Goal: Navigation & Orientation: Find specific page/section

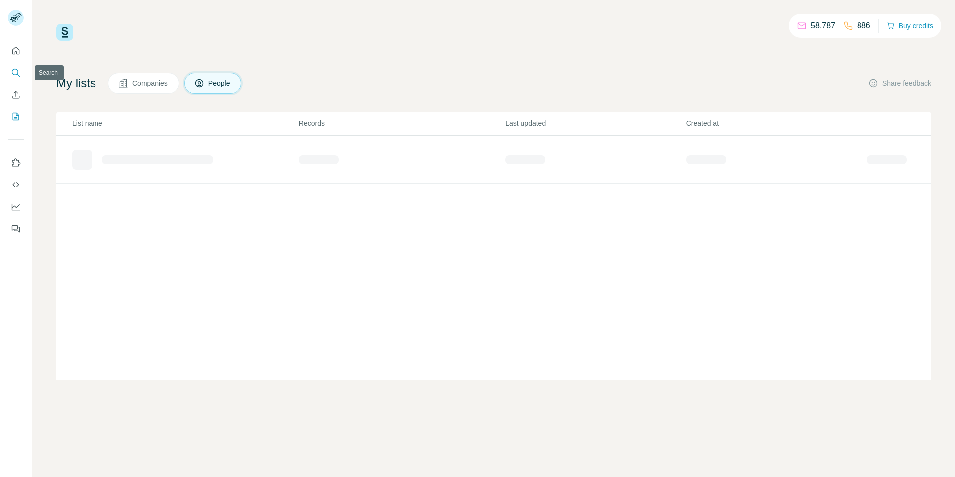
click at [14, 74] on icon "Search" at bounding box center [16, 73] width 10 height 10
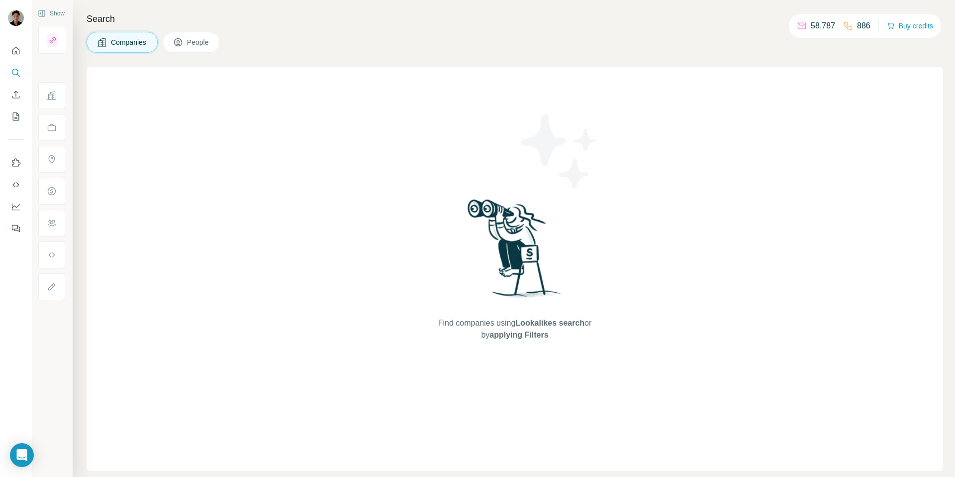
click at [204, 41] on span "People" at bounding box center [198, 42] width 23 height 10
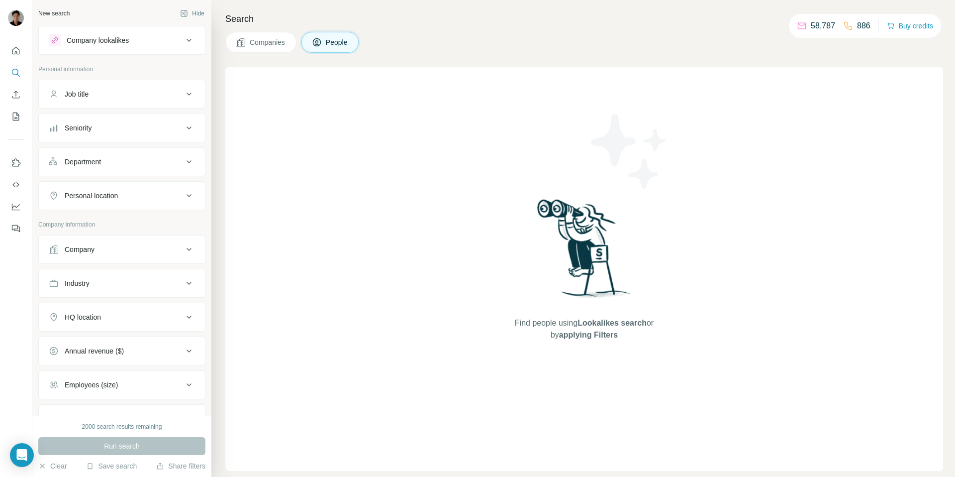
click at [12, 58] on button "Quick start" at bounding box center [16, 51] width 16 height 18
